Goal: Task Accomplishment & Management: Manage account settings

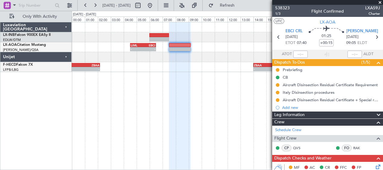
drag, startPoint x: 0, startPoint y: 0, endPoint x: 382, endPoint y: 2, distance: 381.5
click at [382, 2] on span at bounding box center [380, 2] width 6 height 5
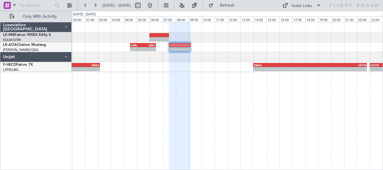
type input "0"
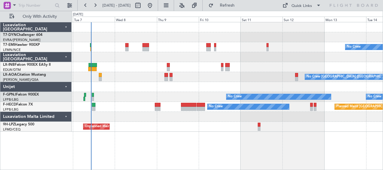
click at [204, 132] on div "No Crew No Crew [GEOGRAPHIC_DATA] ([GEOGRAPHIC_DATA]) No Crew No Crew Unplanned…" at bounding box center [228, 96] width 312 height 148
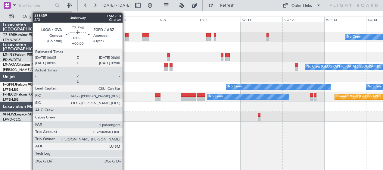
click at [125, 39] on div at bounding box center [127, 39] width 4 height 4
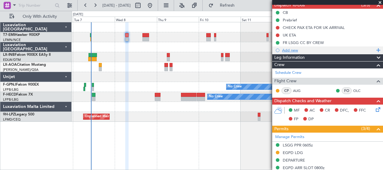
scroll to position [60, 0]
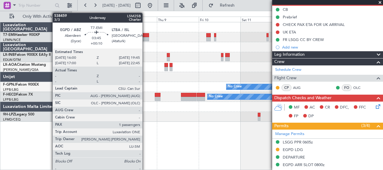
click at [145, 38] on div at bounding box center [146, 39] width 7 height 4
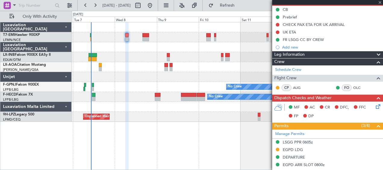
type input "+00:10"
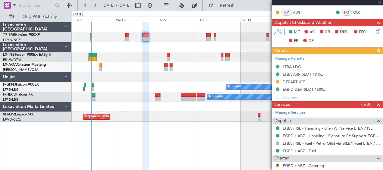
scroll to position [90, 0]
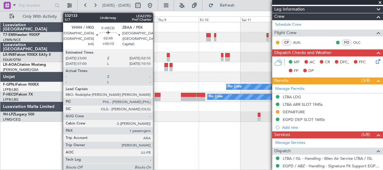
click at [156, 97] on div at bounding box center [158, 99] width 6 height 4
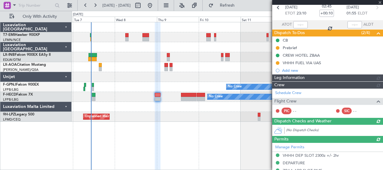
scroll to position [98, 0]
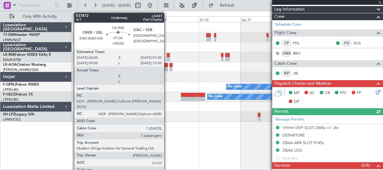
click at [167, 57] on div at bounding box center [168, 55] width 3 height 4
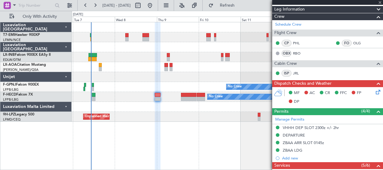
type input "7"
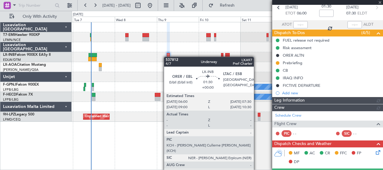
scroll to position [121, 0]
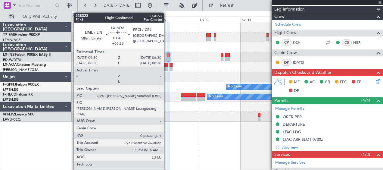
click at [167, 69] on div at bounding box center [167, 69] width 4 height 4
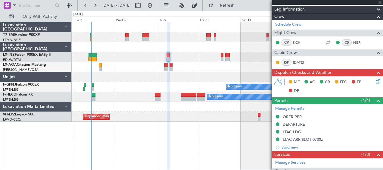
type input "+00:25"
type input "0"
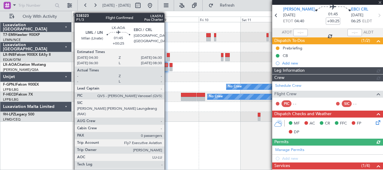
scroll to position [83, 0]
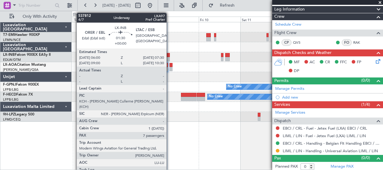
click at [169, 58] on div at bounding box center [168, 59] width 3 height 4
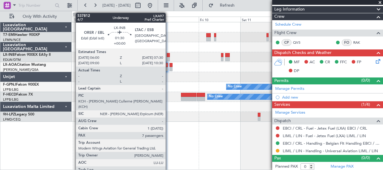
click at [168, 54] on div at bounding box center [168, 55] width 3 height 4
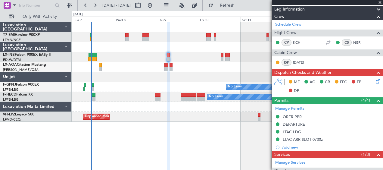
scroll to position [0, 0]
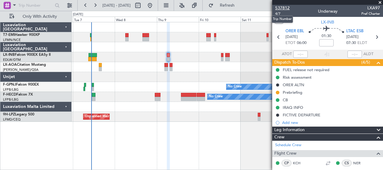
click at [281, 7] on span "537812" at bounding box center [282, 8] width 14 height 6
click at [279, 14] on span "4/7" at bounding box center [282, 13] width 14 height 5
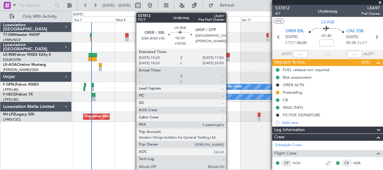
click at [229, 57] on div at bounding box center [227, 59] width 5 height 4
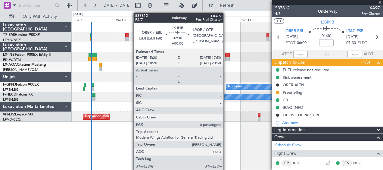
click at [226, 55] on div at bounding box center [227, 55] width 5 height 4
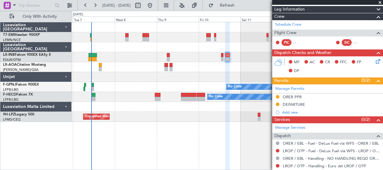
scroll to position [137, 0]
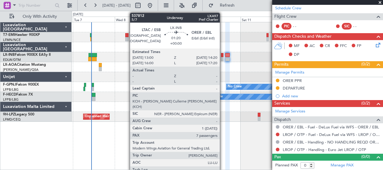
click at [223, 58] on div at bounding box center [222, 59] width 2 height 4
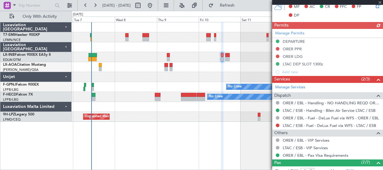
scroll to position [227, 0]
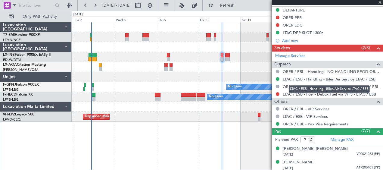
click at [336, 79] on link "LTAC / ESB - Handling - Bilen Air Service LTAC / ESB" at bounding box center [329, 79] width 93 height 5
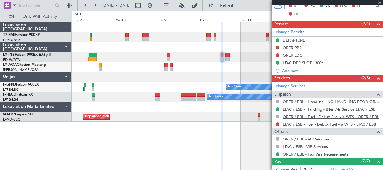
scroll to position [137, 0]
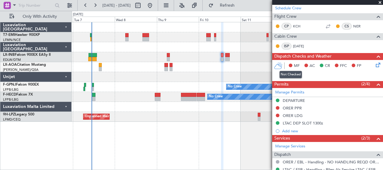
click at [291, 64] on button at bounding box center [291, 66] width 4 height 4
click at [375, 66] on icon at bounding box center [377, 63] width 5 height 5
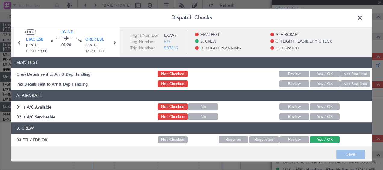
click at [315, 74] on button "Yes / OK" at bounding box center [325, 74] width 30 height 7
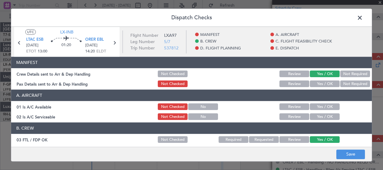
click at [315, 84] on button "Yes / OK" at bounding box center [325, 84] width 30 height 7
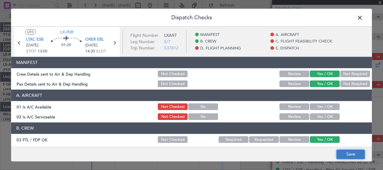
click at [344, 156] on button "Save" at bounding box center [351, 154] width 29 height 10
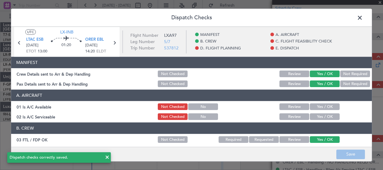
click at [363, 17] on span at bounding box center [363, 19] width 0 height 12
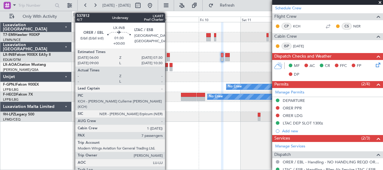
click at [168, 58] on div at bounding box center [168, 59] width 3 height 4
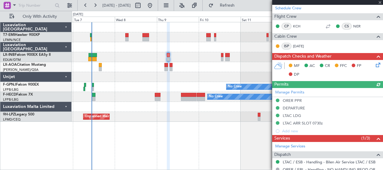
click at [375, 65] on icon at bounding box center [377, 63] width 5 height 5
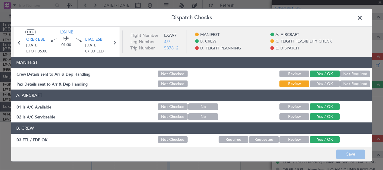
click at [320, 81] on button "Yes / OK" at bounding box center [325, 84] width 30 height 7
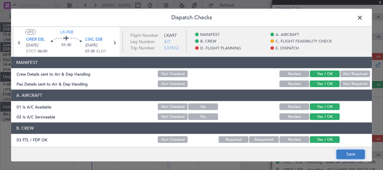
click at [347, 151] on button "Save" at bounding box center [351, 154] width 29 height 10
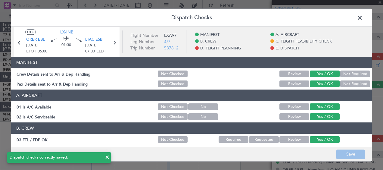
click at [363, 17] on span at bounding box center [363, 19] width 0 height 12
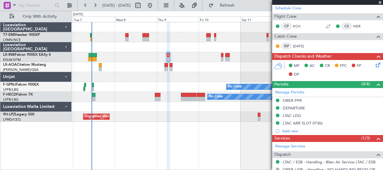
click at [381, 3] on span at bounding box center [380, 2] width 6 height 5
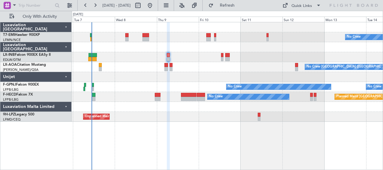
type input "0"
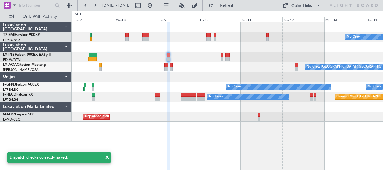
scroll to position [0, 0]
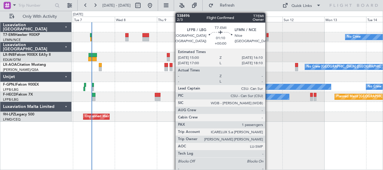
click at [268, 37] on div at bounding box center [268, 39] width 2 height 4
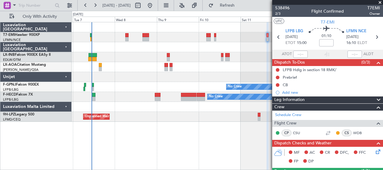
click at [380, 0] on span at bounding box center [380, 2] width 6 height 5
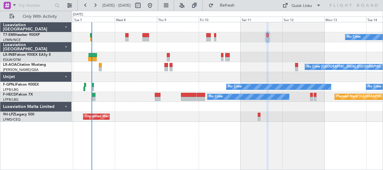
type input "0"
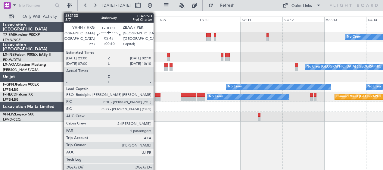
click at [156, 93] on div at bounding box center [158, 95] width 6 height 4
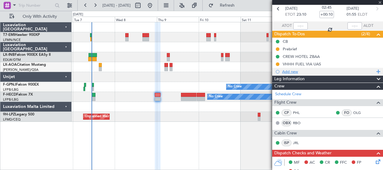
scroll to position [30, 0]
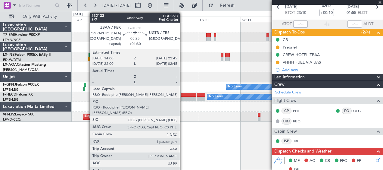
click at [183, 96] on div at bounding box center [188, 95] width 15 height 4
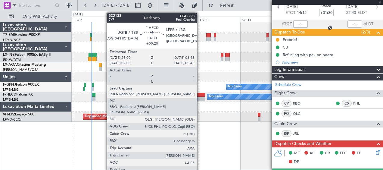
click at [200, 96] on div at bounding box center [201, 95] width 8 height 4
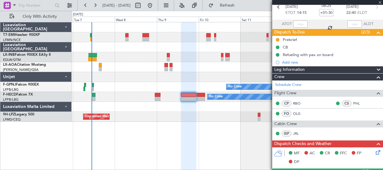
type input "+00:20"
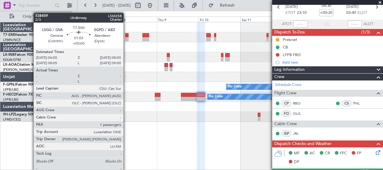
click at [126, 38] on div at bounding box center [127, 39] width 4 height 4
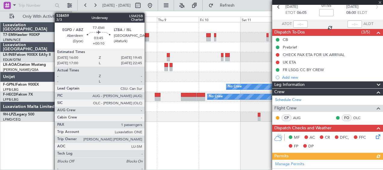
click at [147, 36] on div at bounding box center [146, 35] width 7 height 4
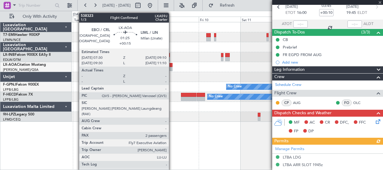
click at [172, 67] on div at bounding box center [171, 69] width 3 height 4
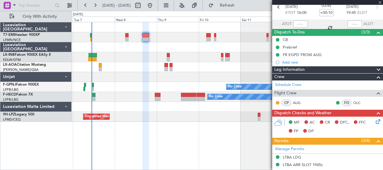
type input "+00:15"
type input "2"
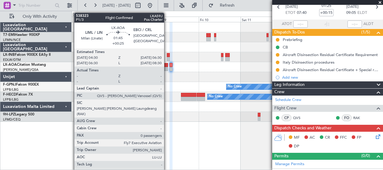
click at [167, 68] on div at bounding box center [167, 69] width 4 height 4
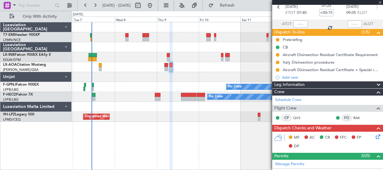
type input "+00:25"
type input "0"
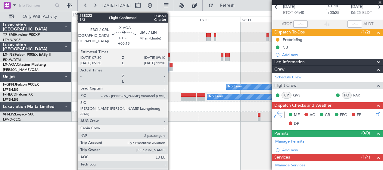
click at [171, 66] on div at bounding box center [171, 65] width 3 height 4
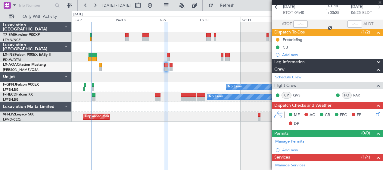
type input "+00:15"
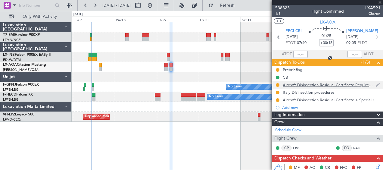
scroll to position [0, 0]
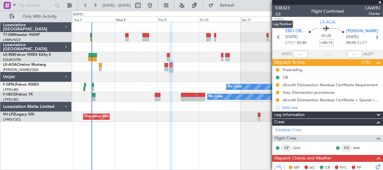
click at [281, 13] on span "1/3" at bounding box center [282, 13] width 14 height 5
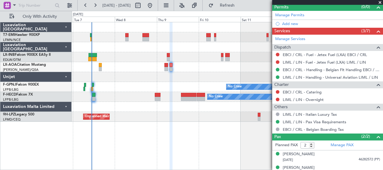
scroll to position [181, 0]
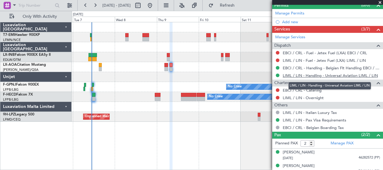
click at [330, 75] on link "LIML / LIN - Handling - Universal Aviation LIML / LIN" at bounding box center [330, 75] width 95 height 5
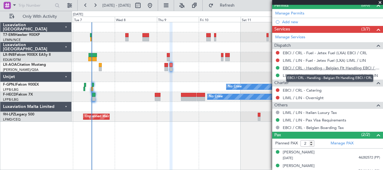
click at [311, 68] on link "EBCI / CRL - Handling - Belgian Flt Handling EBCI / CRL" at bounding box center [331, 67] width 97 height 5
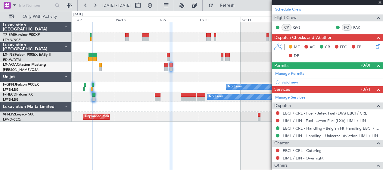
scroll to position [90, 0]
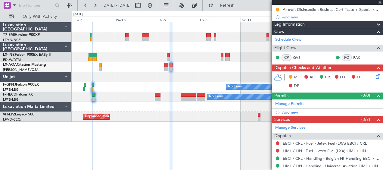
click at [375, 77] on icon at bounding box center [377, 75] width 5 height 5
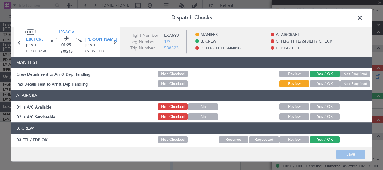
click at [319, 83] on button "Yes / OK" at bounding box center [325, 84] width 30 height 7
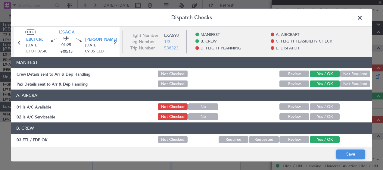
click at [343, 157] on button "Save" at bounding box center [351, 154] width 29 height 10
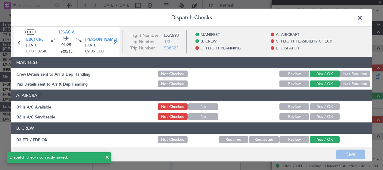
click at [363, 20] on span at bounding box center [363, 19] width 0 height 12
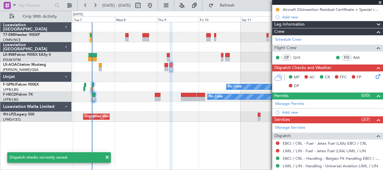
click at [382, 1] on span at bounding box center [380, 2] width 6 height 5
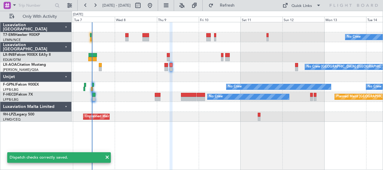
type input "0"
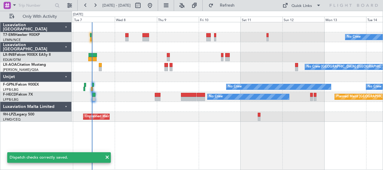
scroll to position [0, 0]
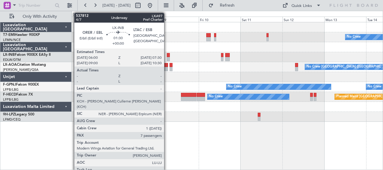
click at [167, 55] on div at bounding box center [168, 55] width 3 height 4
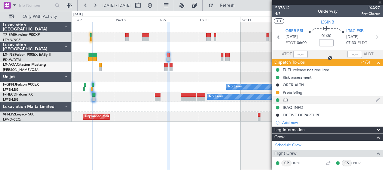
scroll to position [60, 0]
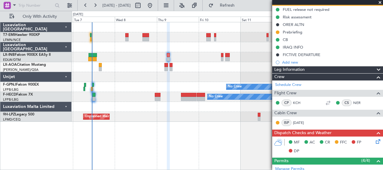
click at [124, 37] on div "No Crew" at bounding box center [227, 37] width 311 height 10
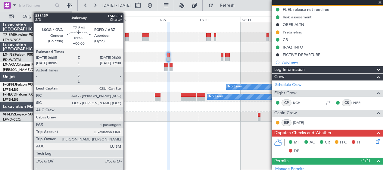
click at [126, 36] on div at bounding box center [127, 35] width 4 height 4
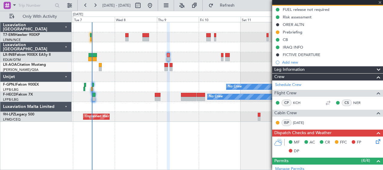
type input "1"
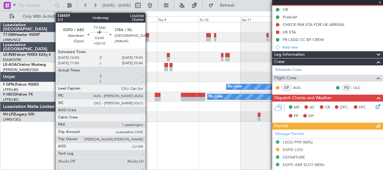
click at [148, 38] on div at bounding box center [146, 39] width 7 height 4
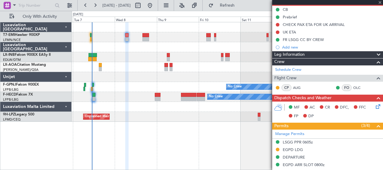
type input "+00:10"
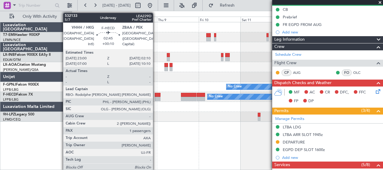
click at [156, 98] on div at bounding box center [158, 99] width 6 height 4
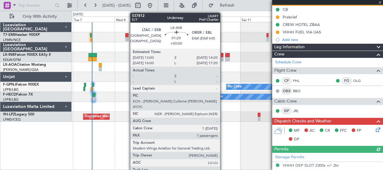
click at [223, 54] on div at bounding box center [222, 55] width 2 height 4
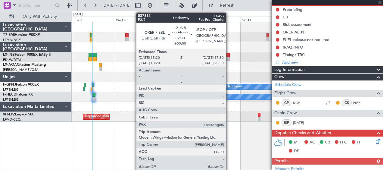
click at [229, 55] on div at bounding box center [227, 55] width 5 height 4
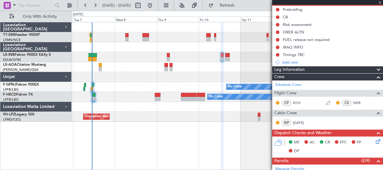
type input "0"
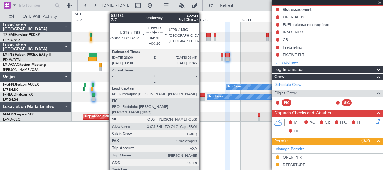
click at [202, 95] on div at bounding box center [201, 95] width 8 height 4
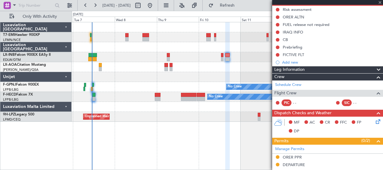
type input "+00:20"
type input "1"
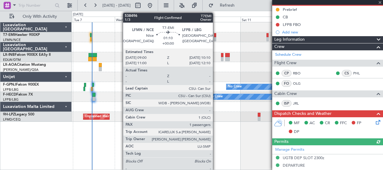
click at [216, 36] on div at bounding box center [215, 35] width 2 height 4
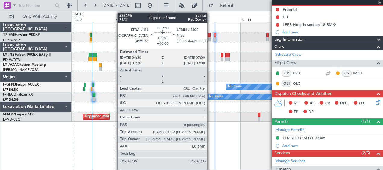
click at [210, 35] on div at bounding box center [208, 35] width 5 height 4
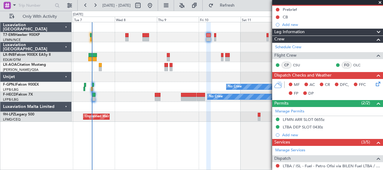
scroll to position [0, 0]
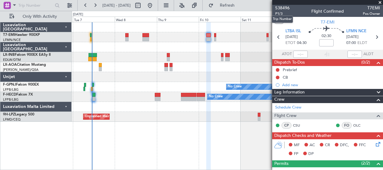
click at [280, 13] on mat-tooltip-component "Trip Number" at bounding box center [283, 19] width 30 height 16
click at [281, 12] on span "P1/3" at bounding box center [282, 13] width 14 height 5
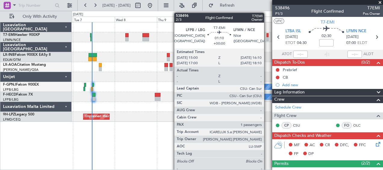
click at [267, 36] on div at bounding box center [268, 35] width 2 height 4
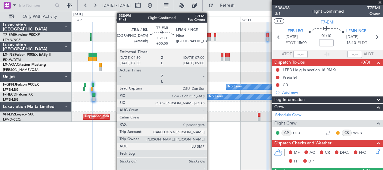
click at [210, 36] on div at bounding box center [208, 35] width 5 height 4
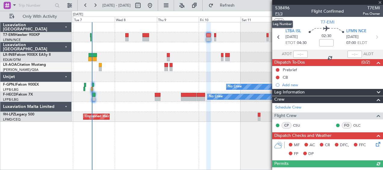
click at [283, 14] on span "P1/3" at bounding box center [282, 13] width 14 height 5
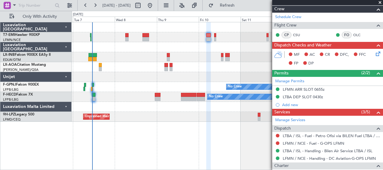
scroll to position [121, 0]
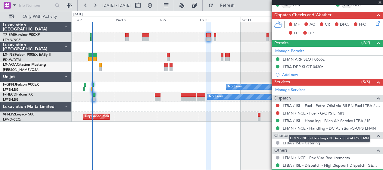
click at [318, 127] on link "LFMN / NCE - Handling - DC Aviation-G-OPS LFMN" at bounding box center [329, 128] width 93 height 5
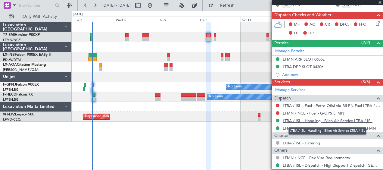
click at [312, 120] on link "LTBA / ISL - Handling - Bilen Air Service LTBA / ISL" at bounding box center [328, 120] width 90 height 5
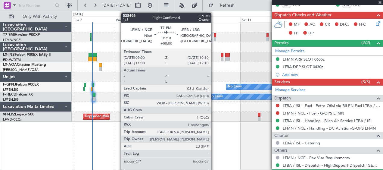
click at [214, 36] on div at bounding box center [215, 35] width 2 height 4
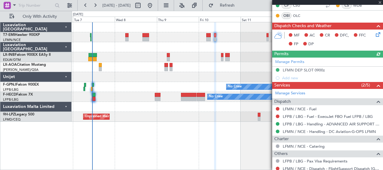
scroll to position [129, 0]
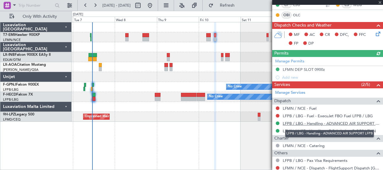
click at [318, 124] on link "LFPB / LBG - Handling - ADVANCED AIR SUPPORT LFPB" at bounding box center [331, 123] width 97 height 5
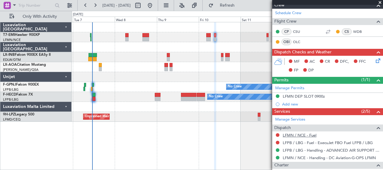
scroll to position [99, 0]
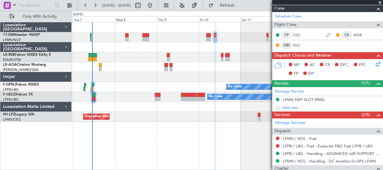
click at [375, 63] on icon at bounding box center [377, 63] width 5 height 5
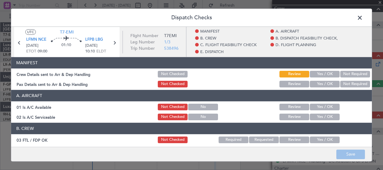
click at [320, 73] on button "Yes / OK" at bounding box center [325, 74] width 30 height 7
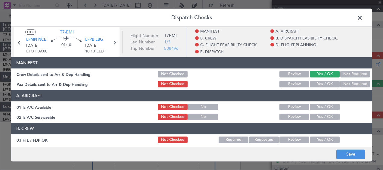
click at [321, 83] on button "Yes / OK" at bounding box center [325, 84] width 30 height 7
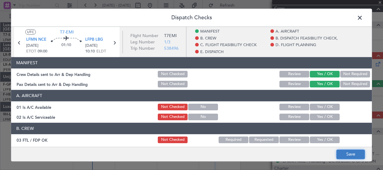
click at [342, 152] on button "Save" at bounding box center [351, 154] width 29 height 10
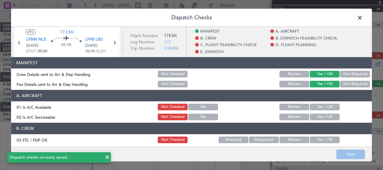
click at [363, 18] on span at bounding box center [363, 19] width 0 height 12
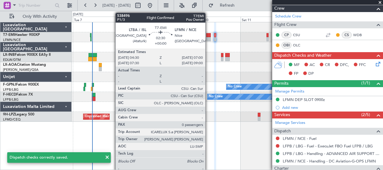
click at [208, 36] on div at bounding box center [208, 35] width 5 height 4
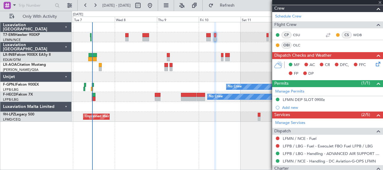
type input "0"
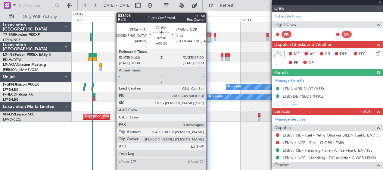
scroll to position [91, 0]
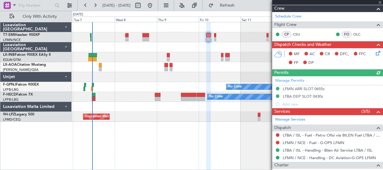
click at [375, 52] on icon at bounding box center [377, 52] width 5 height 5
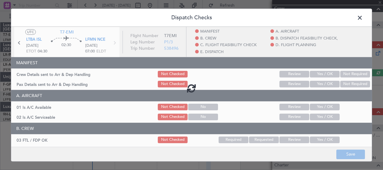
click at [314, 72] on button "Yes / OK" at bounding box center [325, 74] width 30 height 7
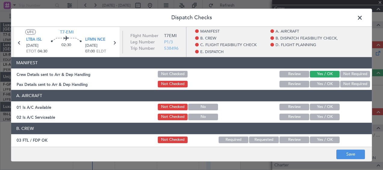
click at [318, 83] on button "Yes / OK" at bounding box center [325, 84] width 30 height 7
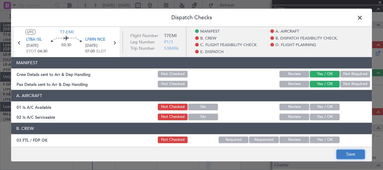
click at [360, 152] on button "Save" at bounding box center [351, 154] width 29 height 10
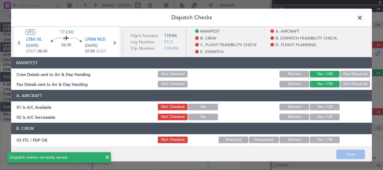
click at [363, 20] on span at bounding box center [363, 19] width 0 height 12
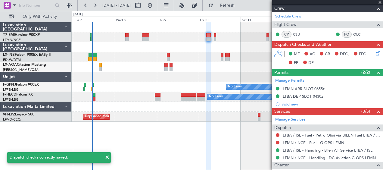
click at [380, 2] on span at bounding box center [380, 2] width 6 height 5
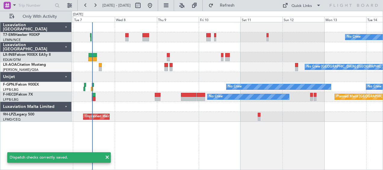
scroll to position [0, 0]
